Goal: Information Seeking & Learning: Learn about a topic

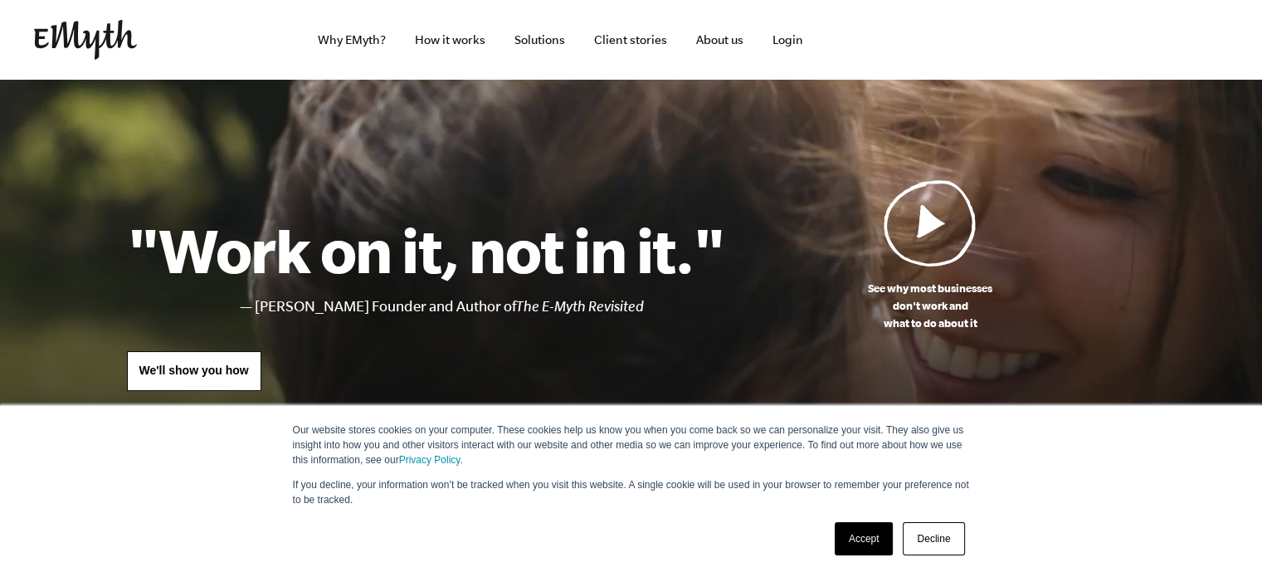
click at [873, 540] on link "Accept" at bounding box center [864, 538] width 59 height 33
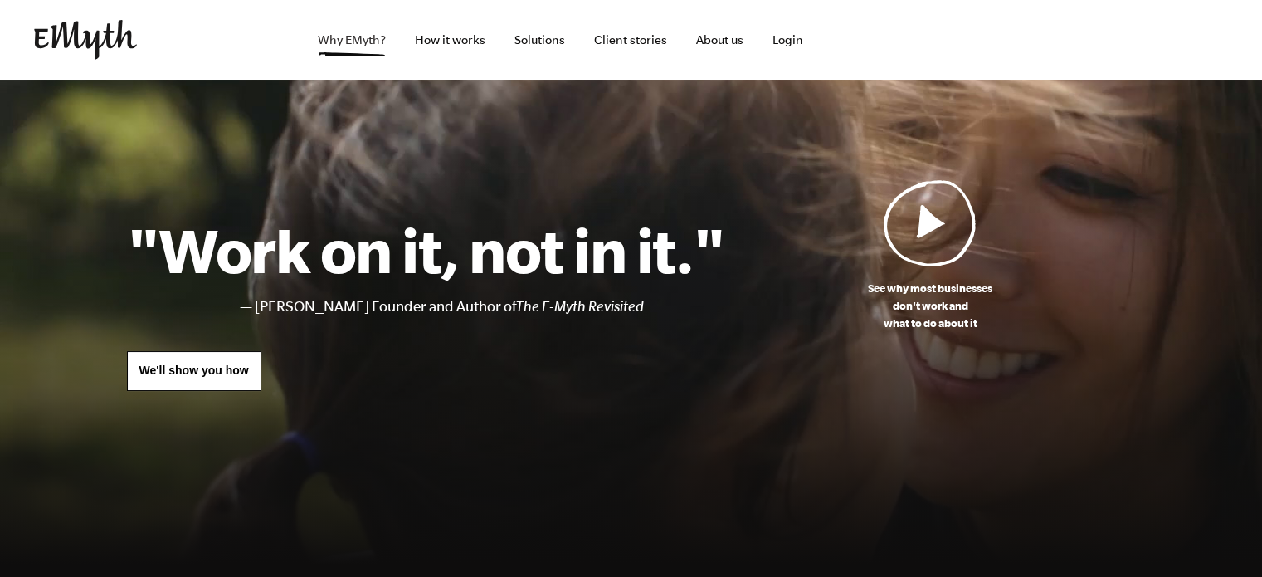
click at [354, 37] on link "Why EMyth?" at bounding box center [352, 40] width 95 height 80
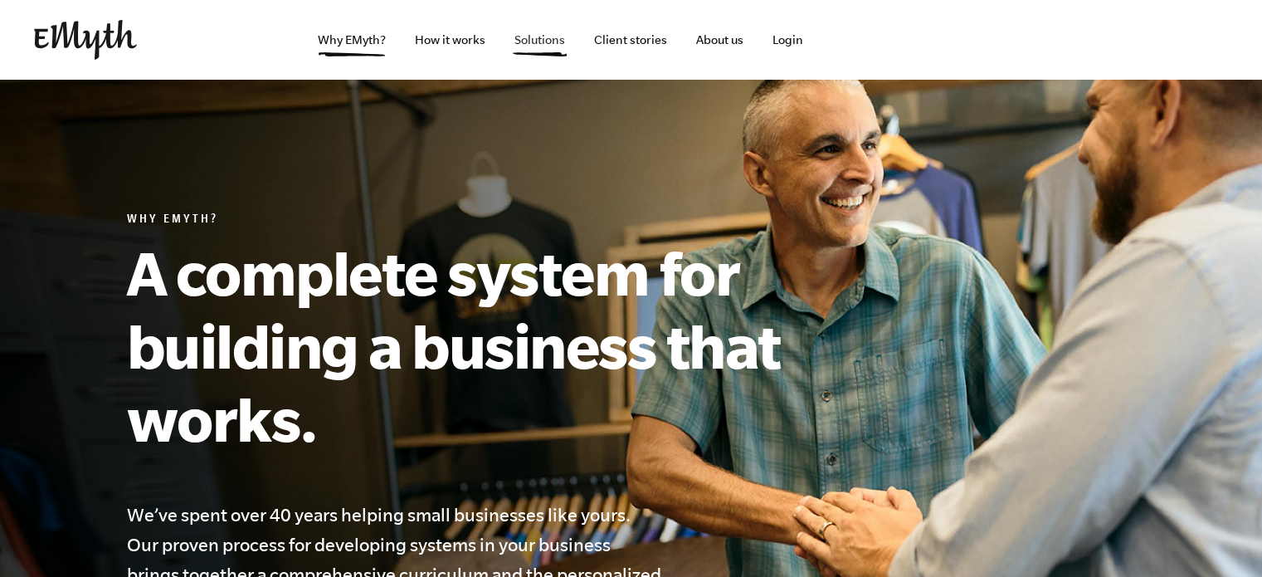
click at [549, 50] on link "Solutions" at bounding box center [539, 40] width 77 height 80
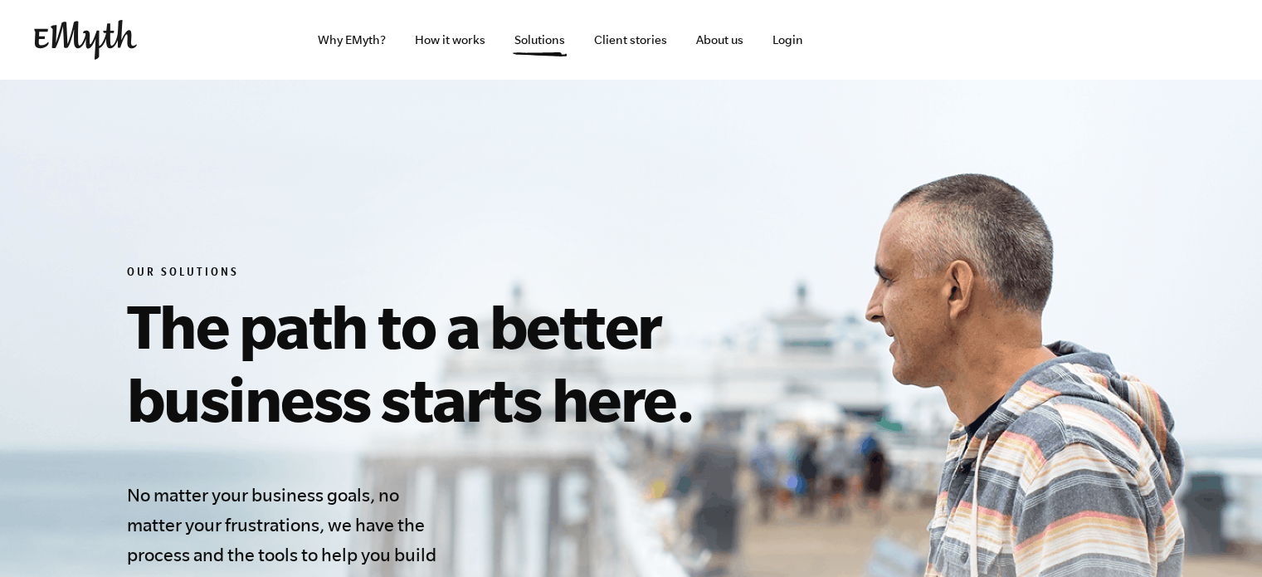
click at [644, 42] on link "Client stories" at bounding box center [631, 40] width 100 height 80
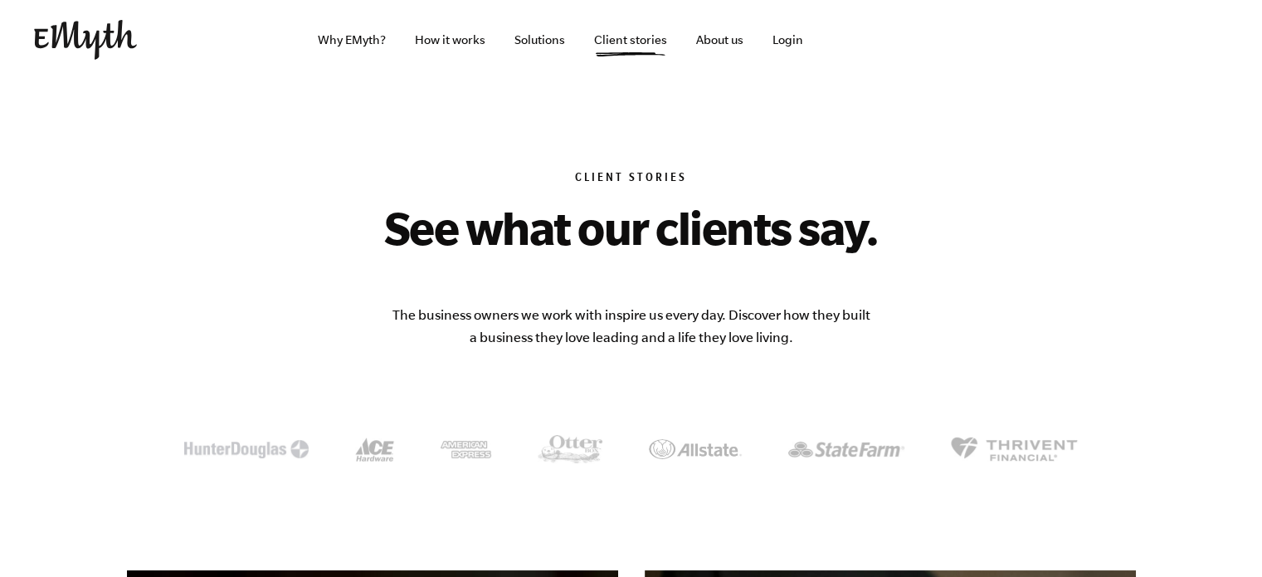
click at [724, 34] on link "About us" at bounding box center [720, 40] width 74 height 80
